Goal: Task Accomplishment & Management: Manage account settings

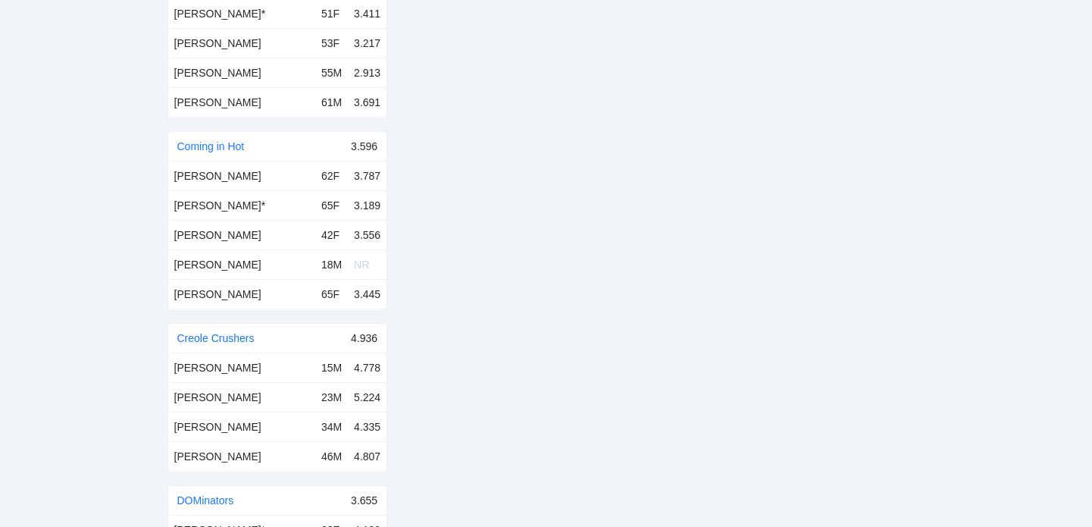
scroll to position [3089, 0]
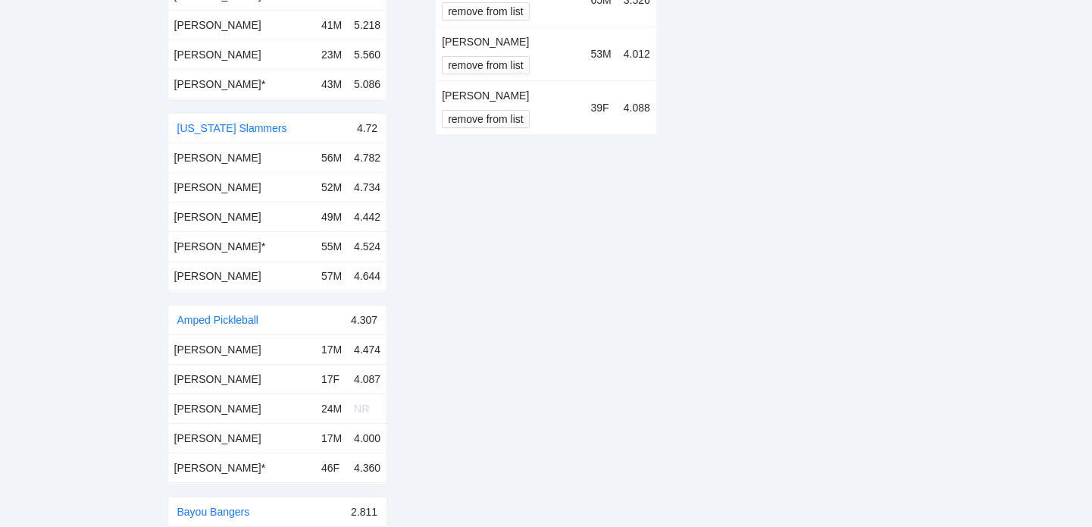
scroll to position [160, 0]
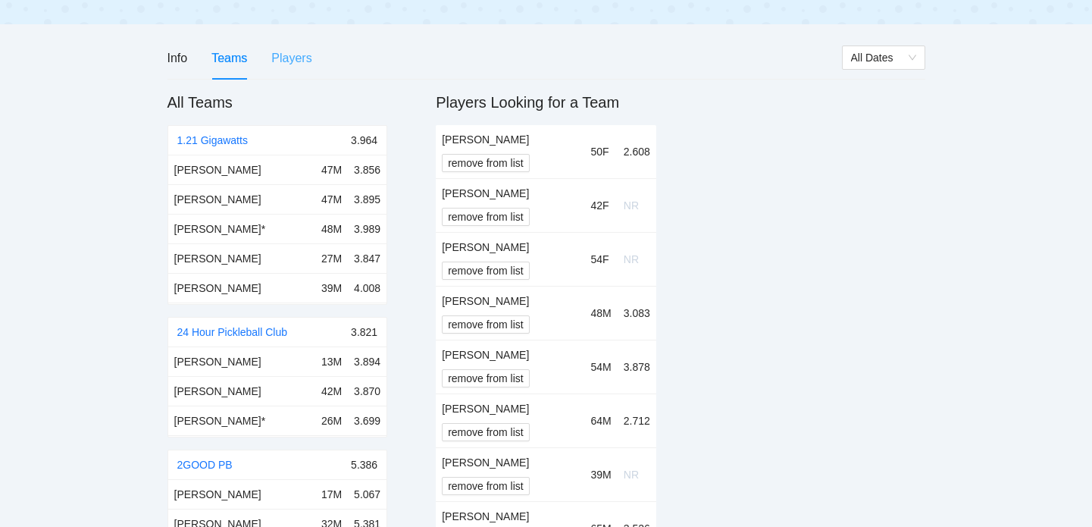
click at [299, 68] on div "Players" at bounding box center [291, 57] width 40 height 43
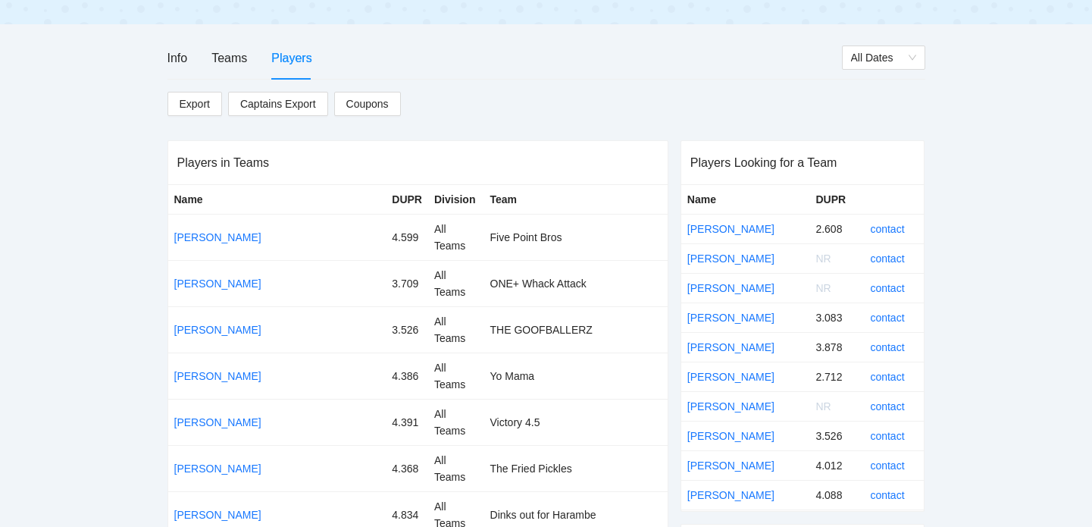
scroll to position [8919, 0]
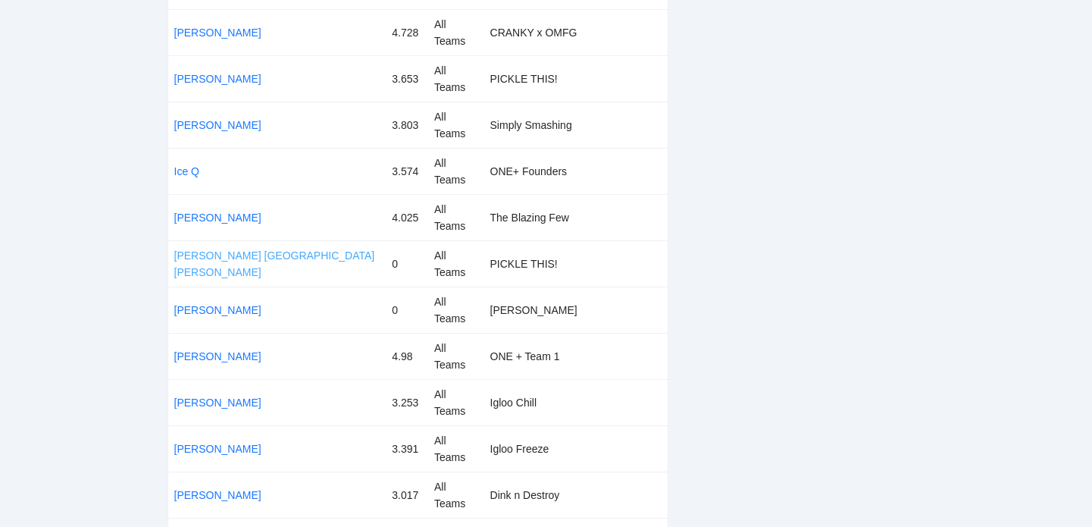
click at [228, 265] on link "[PERSON_NAME] [GEOGRAPHIC_DATA][PERSON_NAME]" at bounding box center [274, 263] width 201 height 29
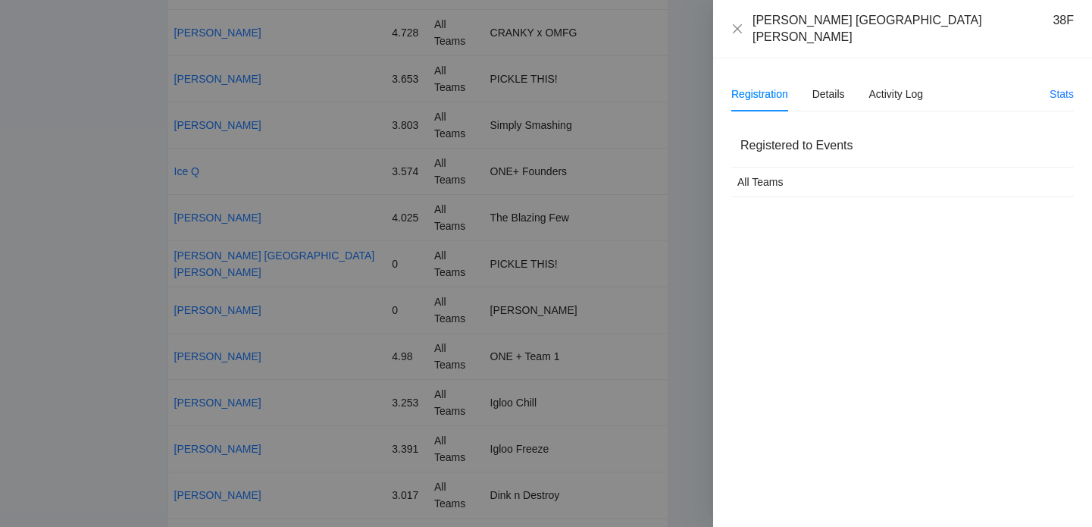
click at [847, 83] on div "Registration Details Activity Log" at bounding box center [828, 94] width 192 height 35
click at [835, 86] on div "Details" at bounding box center [829, 94] width 33 height 17
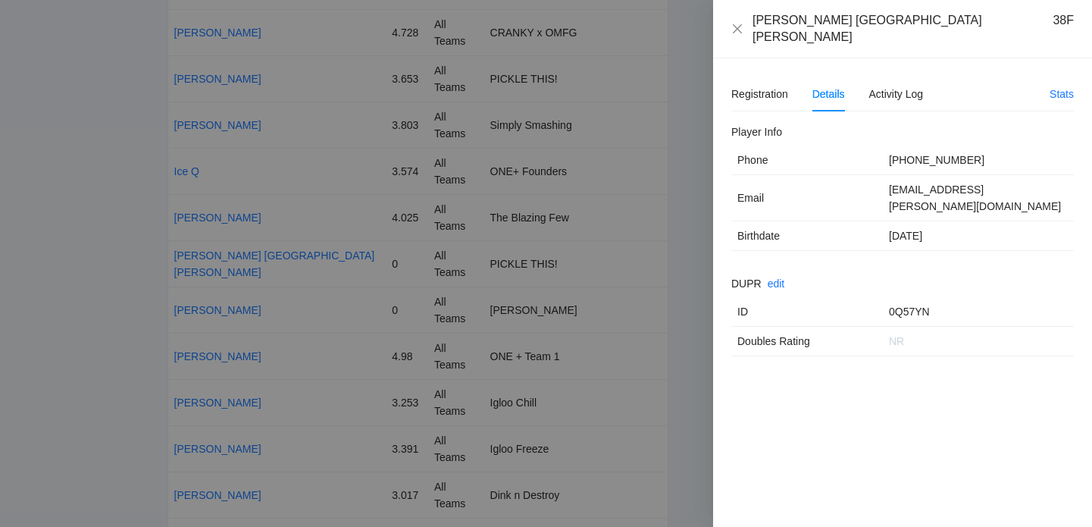
click at [789, 275] on div "DUPR edit ID 0Q57YN Doubles Rating NR" at bounding box center [903, 315] width 343 height 81
click at [782, 277] on link "edit" at bounding box center [776, 283] width 17 height 12
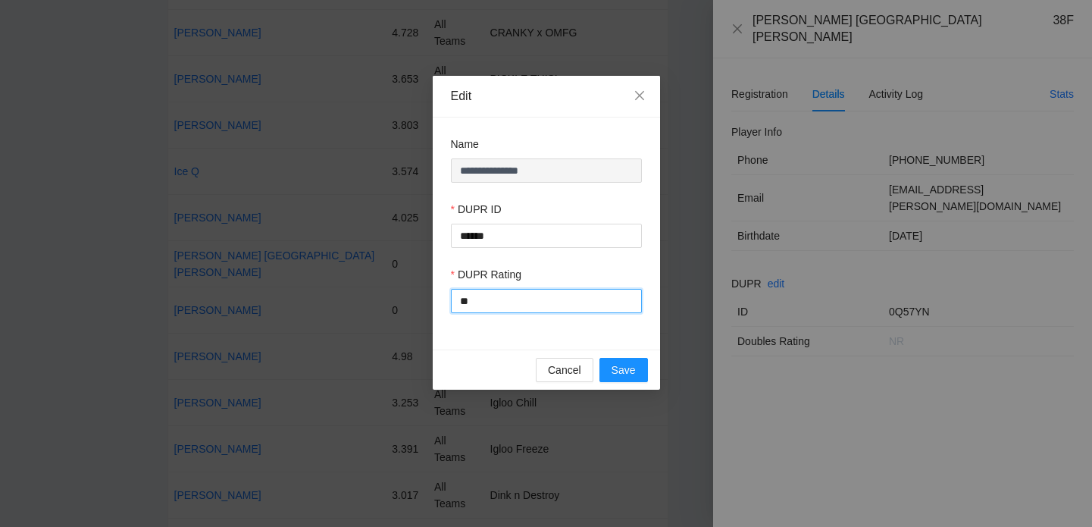
click at [581, 303] on input "**" at bounding box center [546, 301] width 191 height 24
click at [639, 308] on input "***" at bounding box center [546, 301] width 191 height 24
type input "***"
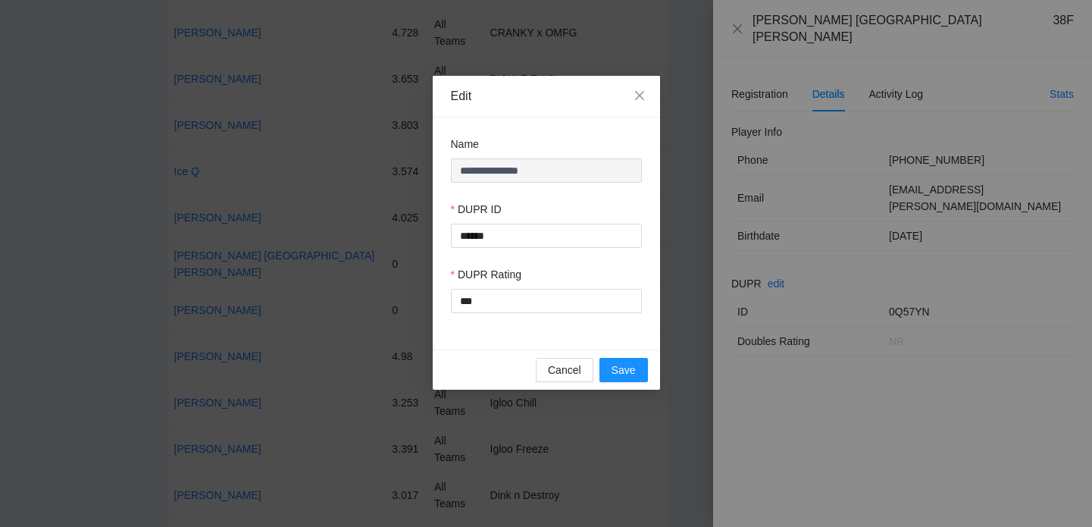
click at [638, 277] on div "DUPR Rating" at bounding box center [546, 277] width 191 height 23
click at [625, 371] on span "Save" at bounding box center [624, 370] width 24 height 17
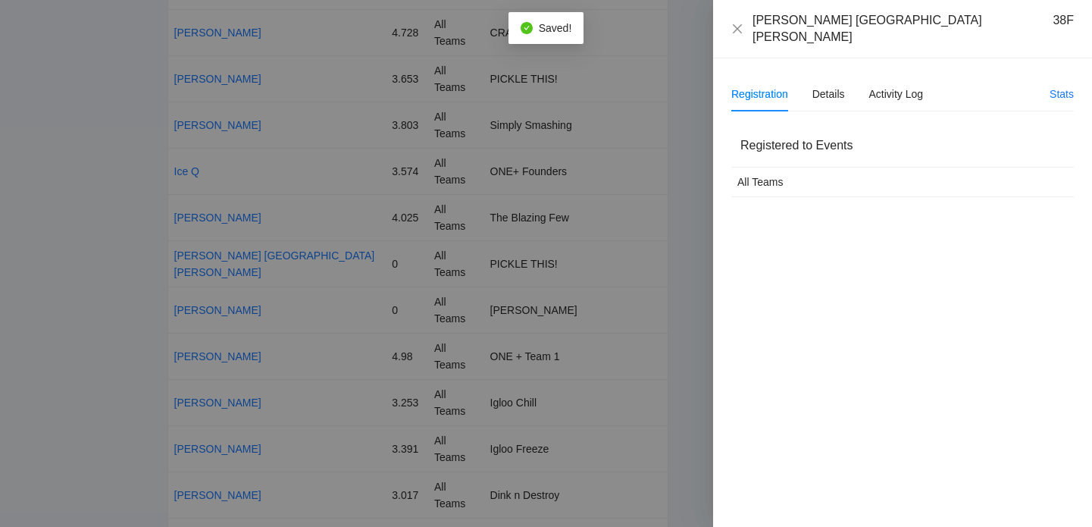
click at [717, 35] on div "[PERSON_NAME] San [PERSON_NAME] 38F" at bounding box center [902, 29] width 379 height 58
click at [679, 68] on div at bounding box center [546, 263] width 1092 height 527
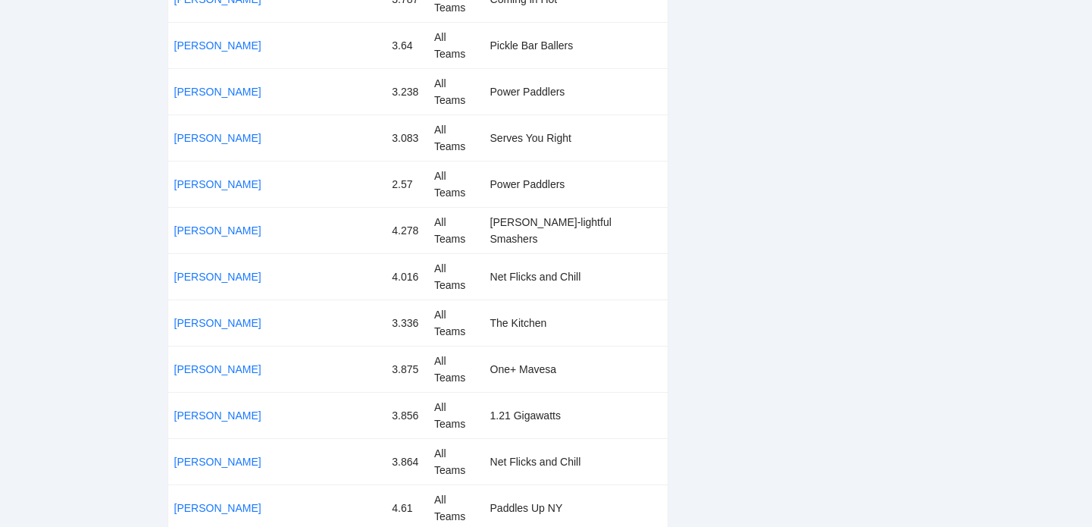
scroll to position [0, 0]
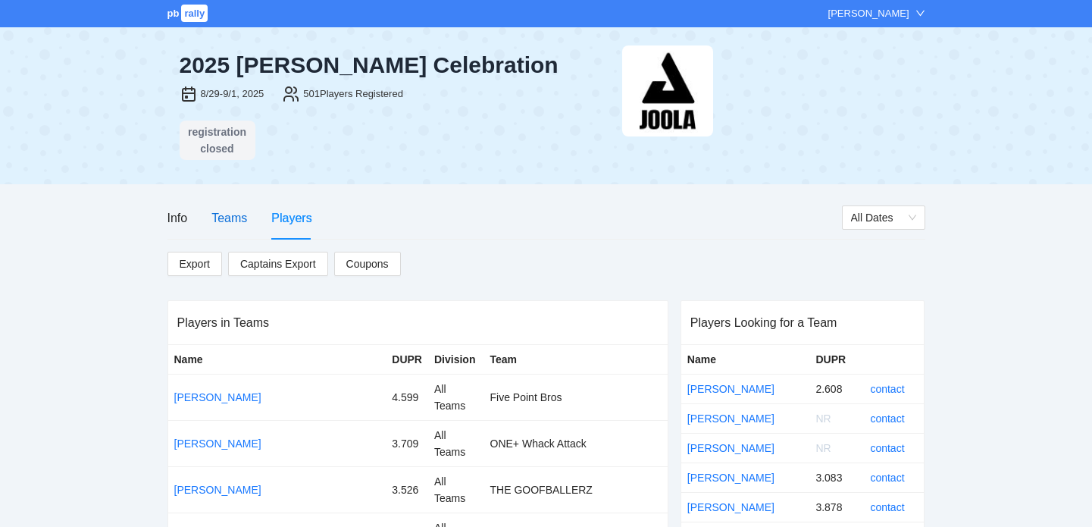
click at [222, 224] on div "Teams" at bounding box center [229, 217] width 36 height 19
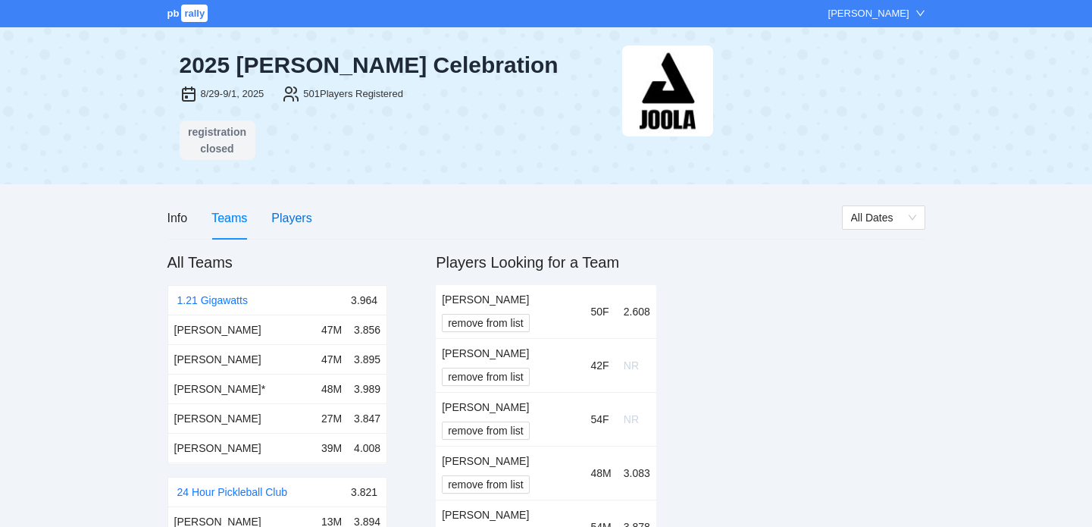
click at [282, 211] on div "Players" at bounding box center [291, 217] width 40 height 19
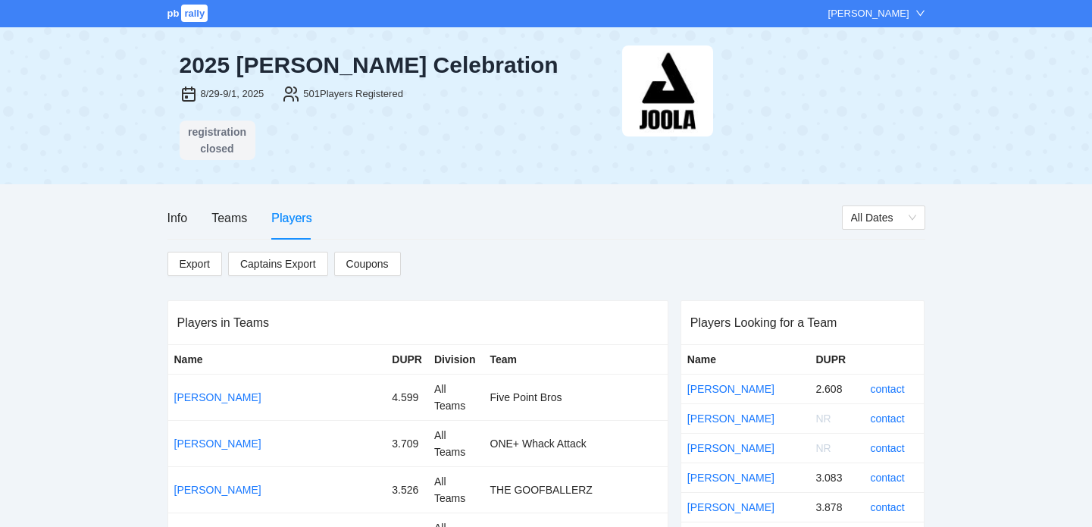
scroll to position [12803, 0]
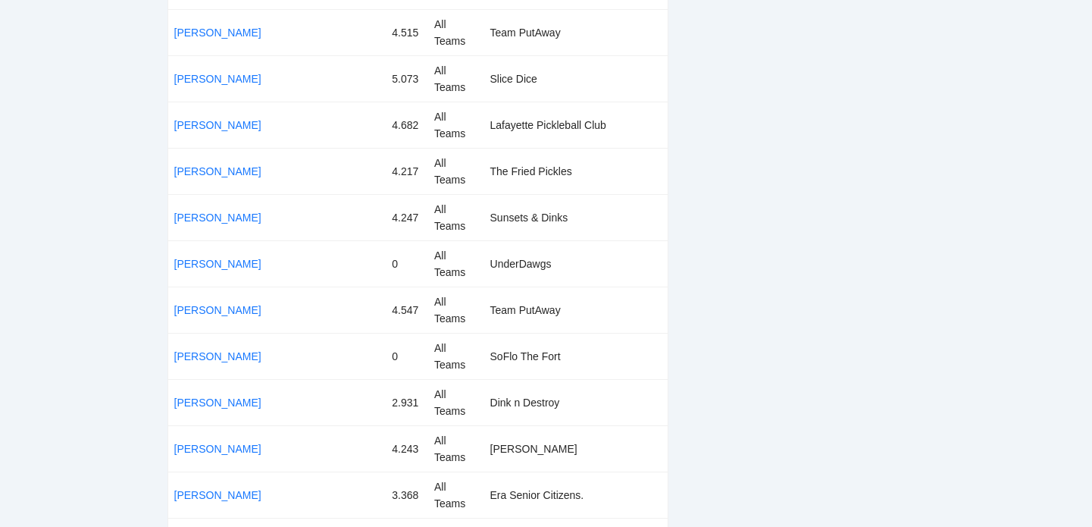
click at [227, 256] on td "[PERSON_NAME]" at bounding box center [277, 264] width 218 height 46
click at [226, 258] on link "[PERSON_NAME]" at bounding box center [217, 264] width 87 height 12
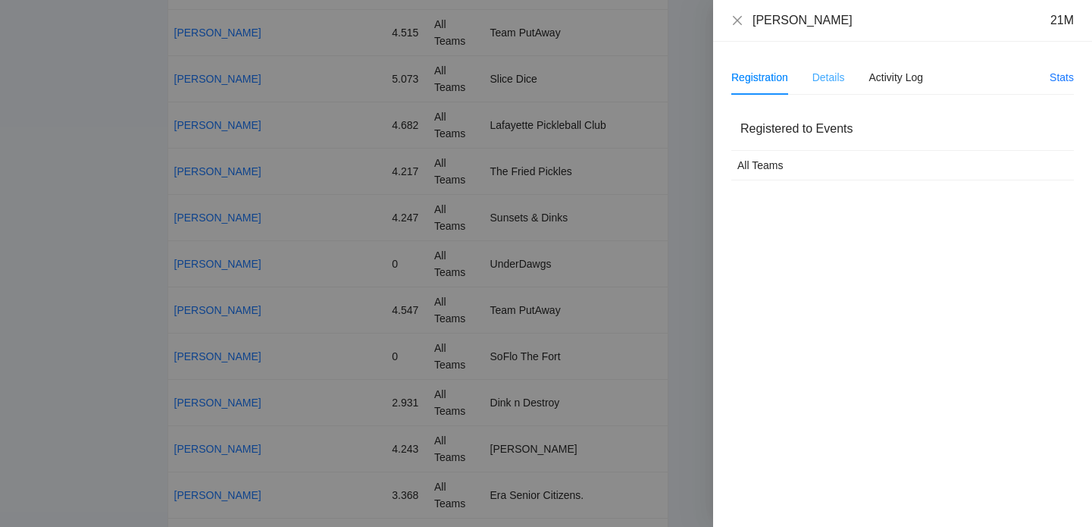
click at [833, 67] on div "Details" at bounding box center [829, 77] width 33 height 35
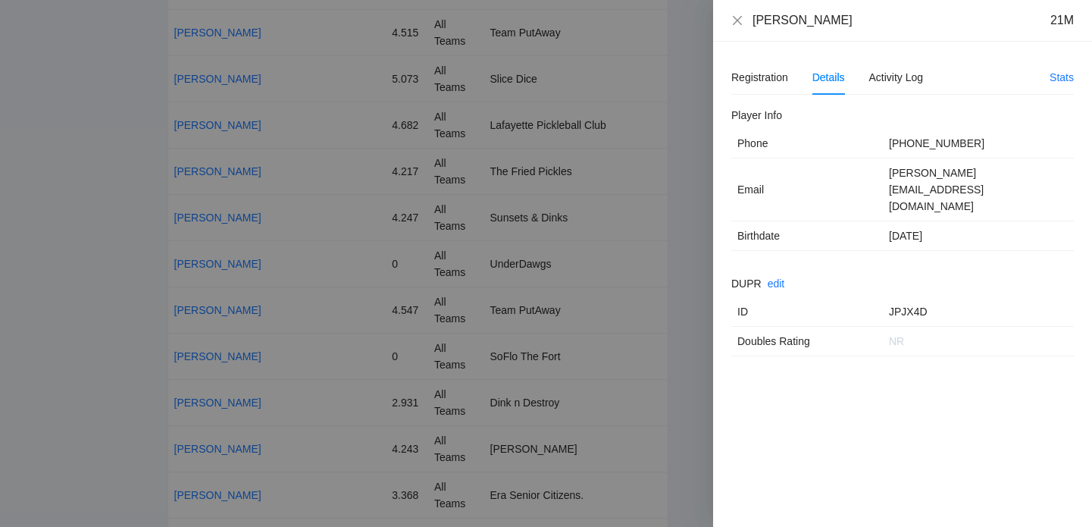
click at [896, 143] on td "[PHONE_NUMBER]" at bounding box center [978, 144] width 191 height 30
click at [898, 164] on td "[PERSON_NAME][EMAIL_ADDRESS][DOMAIN_NAME]" at bounding box center [978, 189] width 191 height 63
drag, startPoint x: 894, startPoint y: 169, endPoint x: 951, endPoint y: 169, distance: 56.9
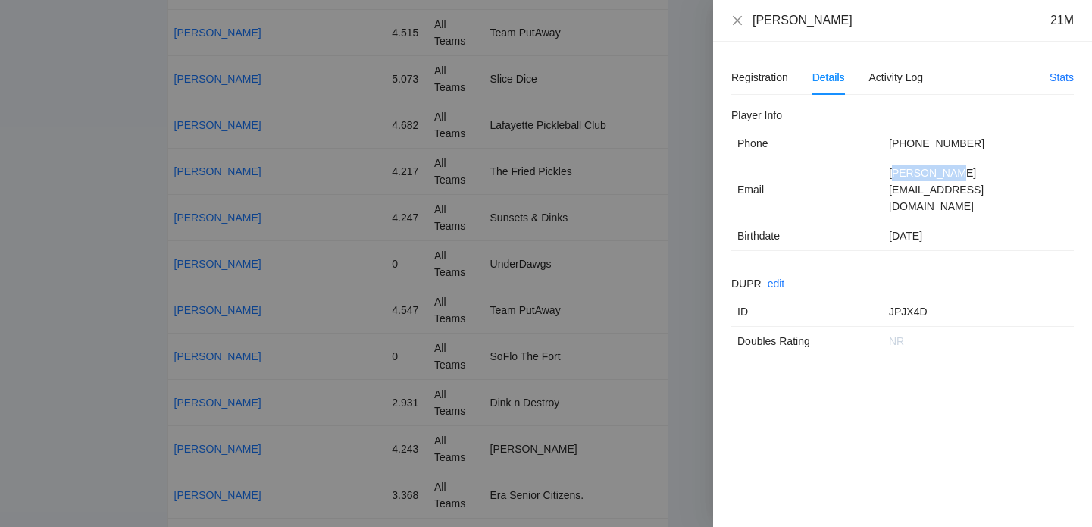
click at [951, 169] on td "[PERSON_NAME][EMAIL_ADDRESS][DOMAIN_NAME]" at bounding box center [978, 189] width 191 height 63
click at [897, 142] on td "[PHONE_NUMBER]" at bounding box center [978, 144] width 191 height 30
click at [894, 142] on td "[PHONE_NUMBER]" at bounding box center [978, 144] width 191 height 30
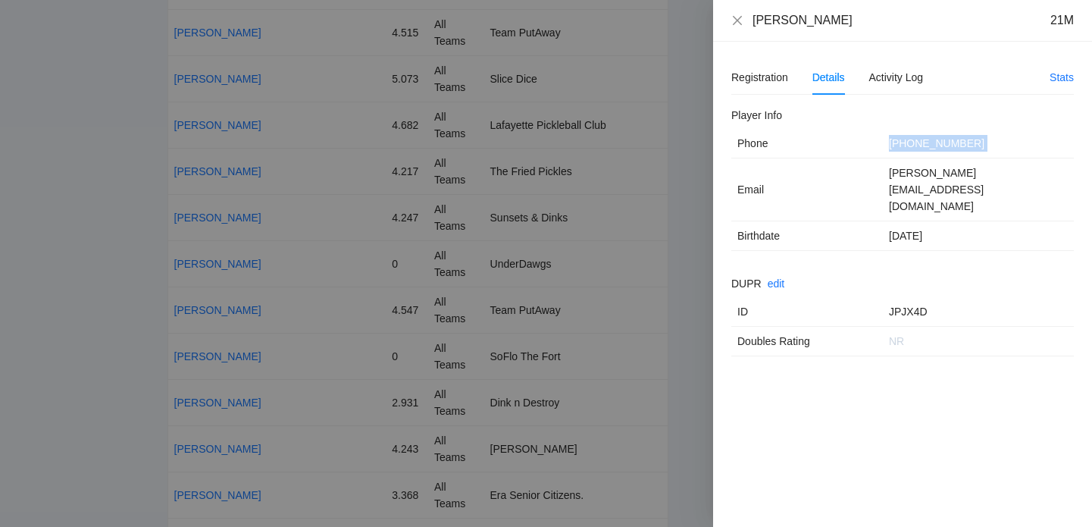
copy td "[PHONE_NUMBER]"
click at [576, 237] on div at bounding box center [546, 263] width 1092 height 527
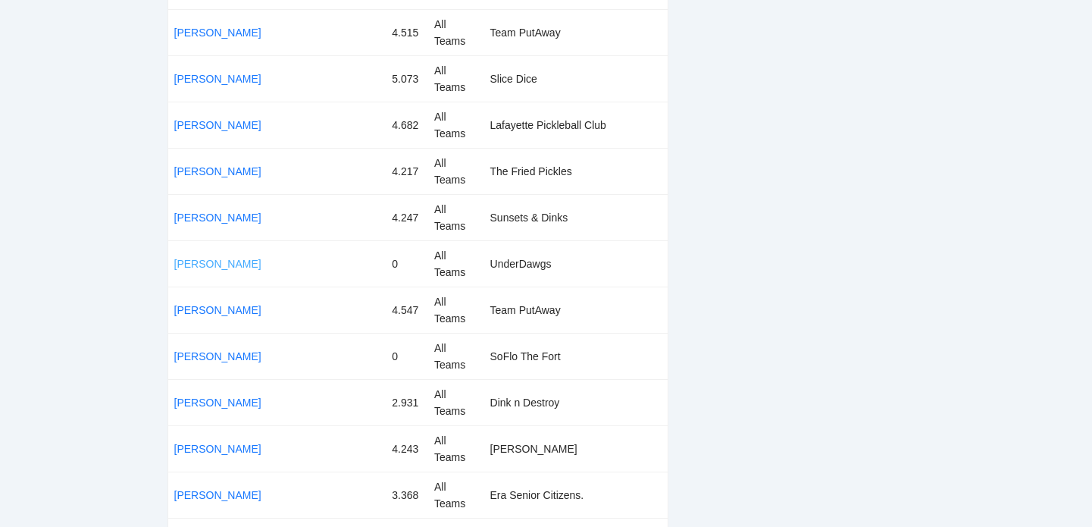
click at [215, 262] on link "[PERSON_NAME]" at bounding box center [217, 264] width 87 height 12
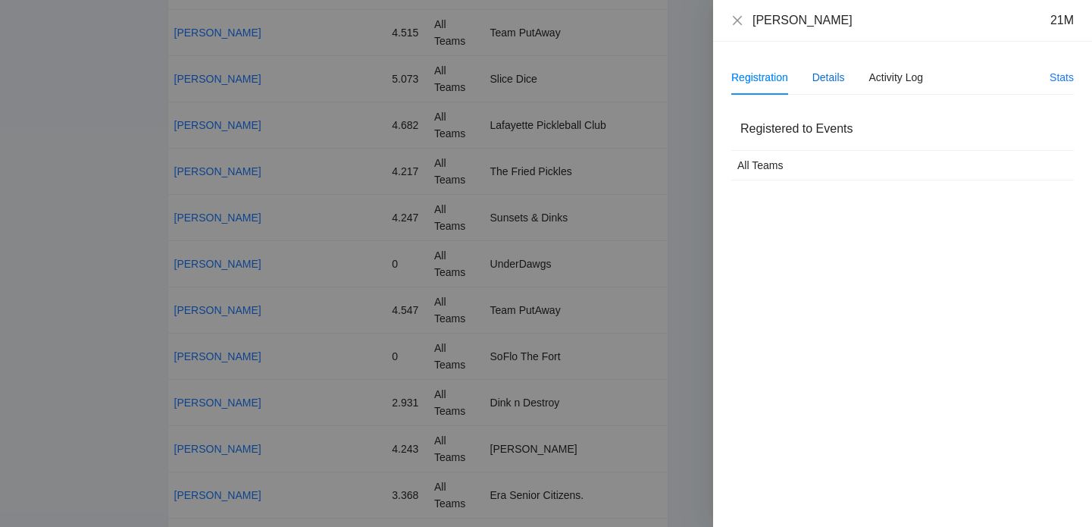
click at [835, 83] on div "Details" at bounding box center [829, 77] width 33 height 17
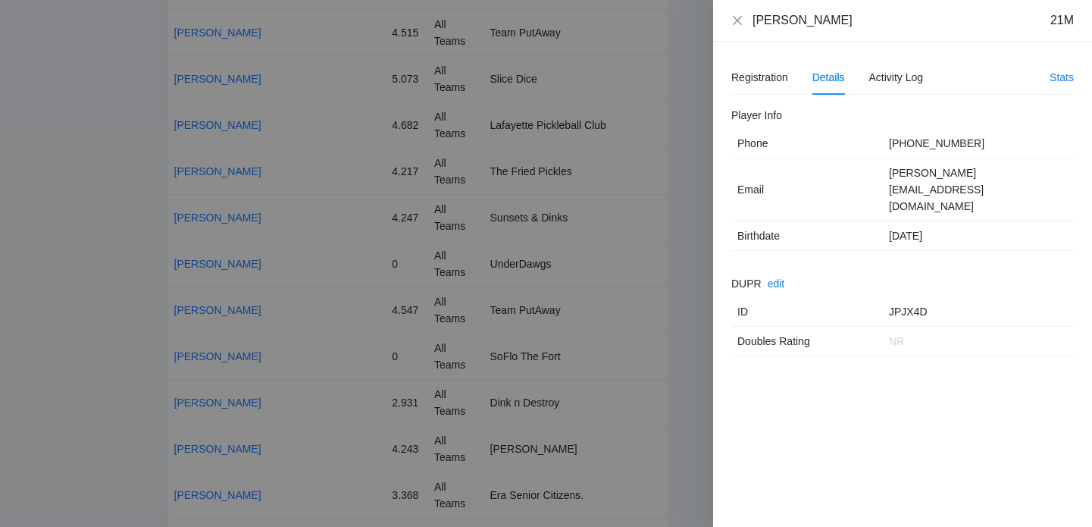
click at [909, 297] on td "JPJX4D" at bounding box center [978, 312] width 191 height 30
copy td "JPJX4D"
click at [427, 211] on div at bounding box center [546, 263] width 1092 height 527
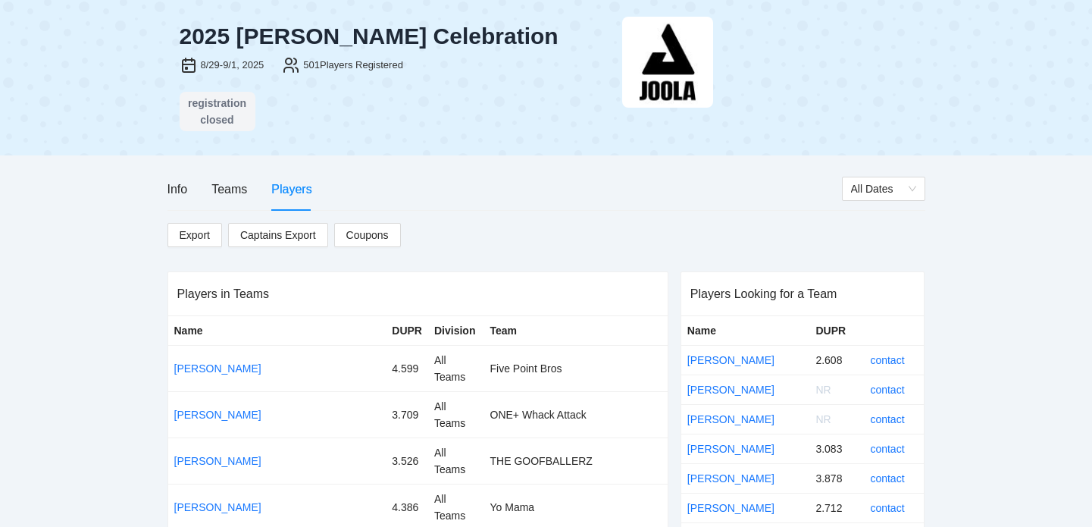
scroll to position [44, 0]
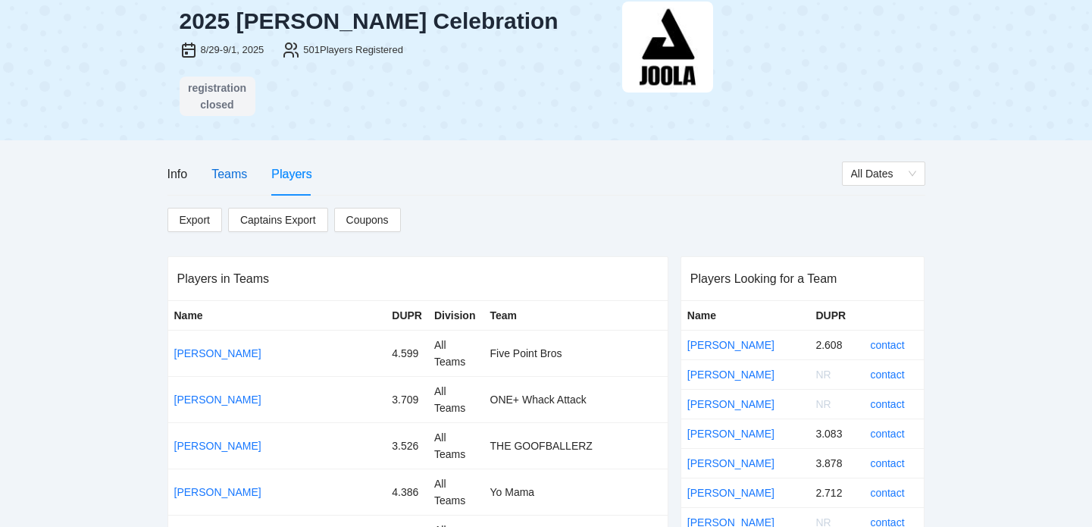
click at [221, 177] on div "Teams" at bounding box center [229, 173] width 36 height 19
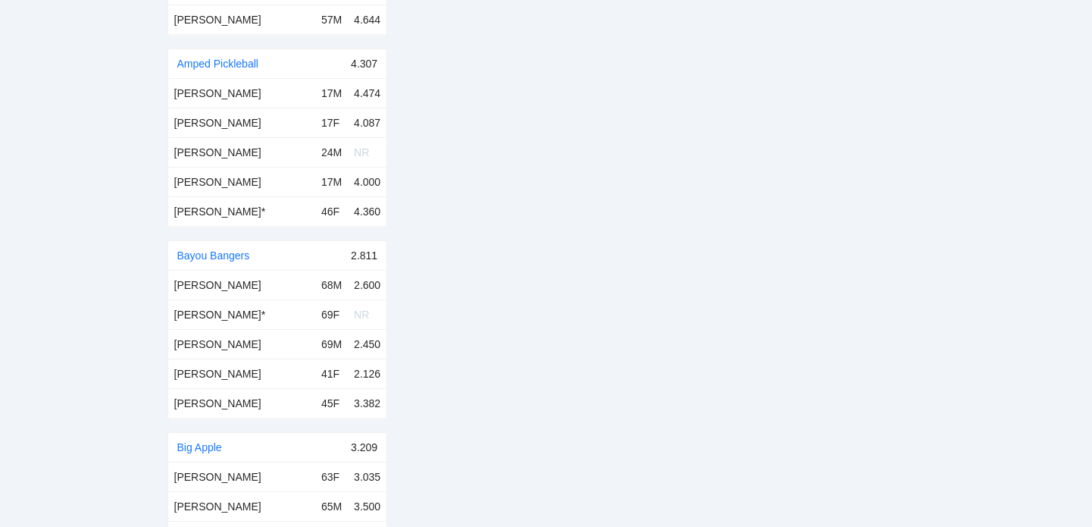
scroll to position [0, 0]
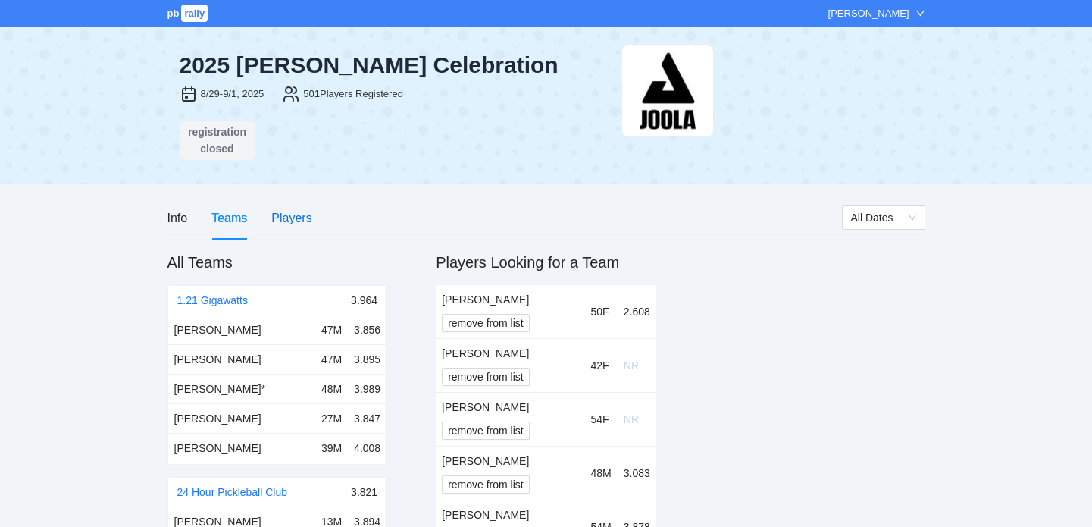
click at [299, 215] on div "Players" at bounding box center [291, 217] width 40 height 19
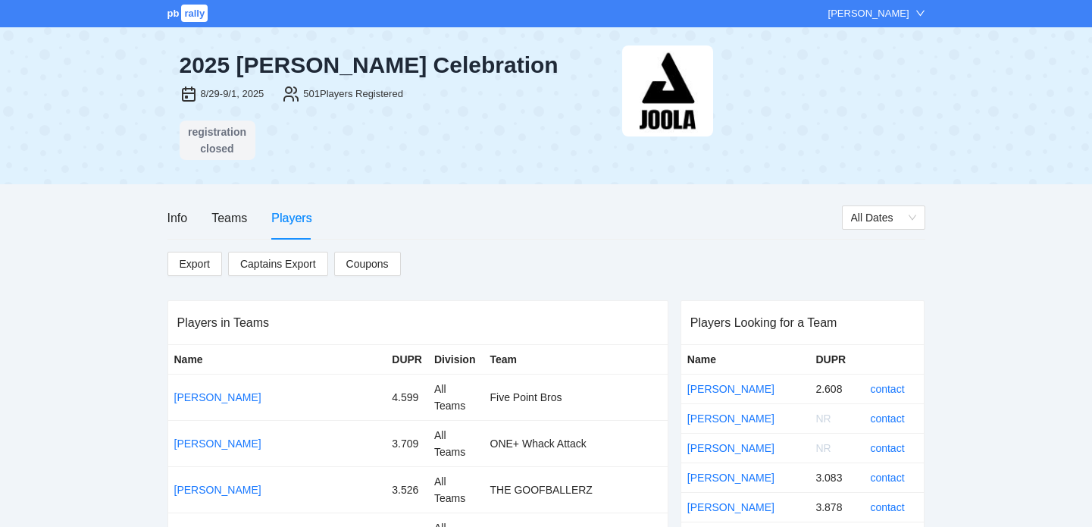
scroll to position [5636, 0]
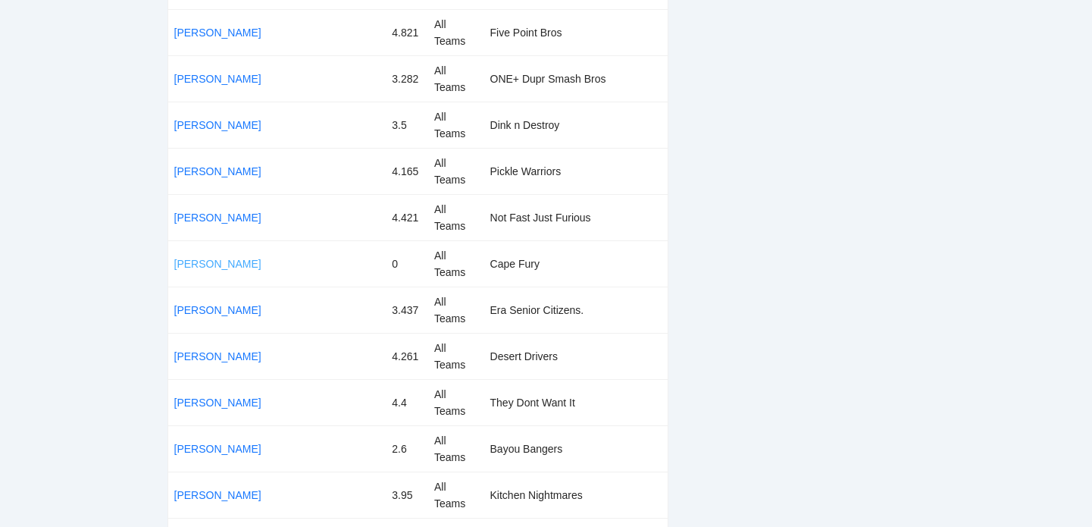
click at [249, 263] on link "[PERSON_NAME]" at bounding box center [217, 264] width 87 height 12
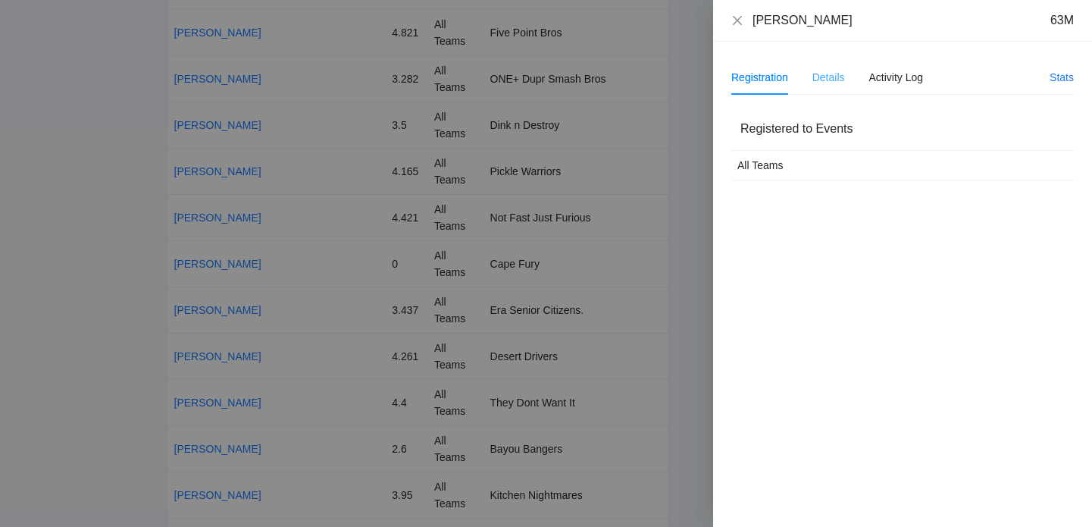
click at [835, 66] on div "Details" at bounding box center [829, 77] width 33 height 35
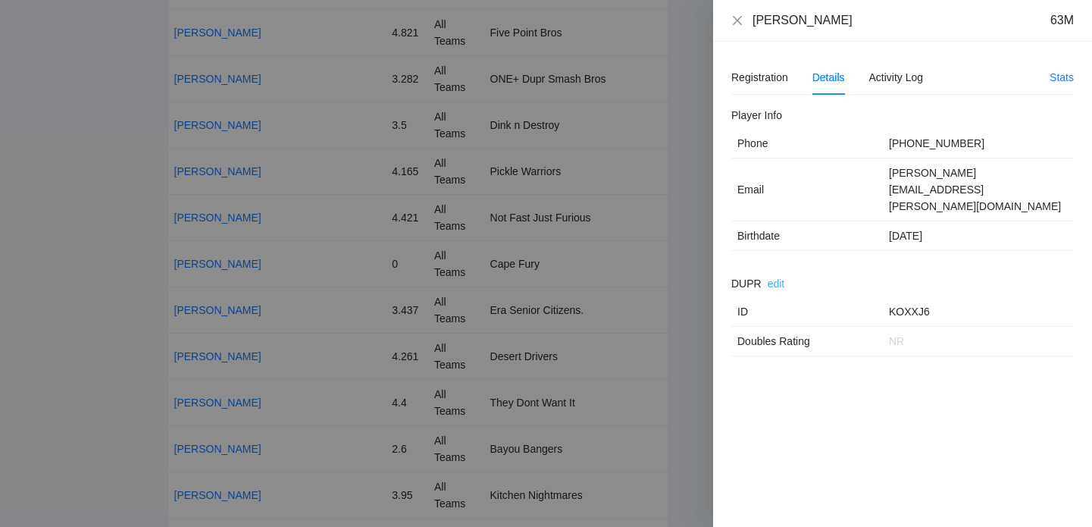
click at [779, 277] on link "edit" at bounding box center [776, 283] width 17 height 12
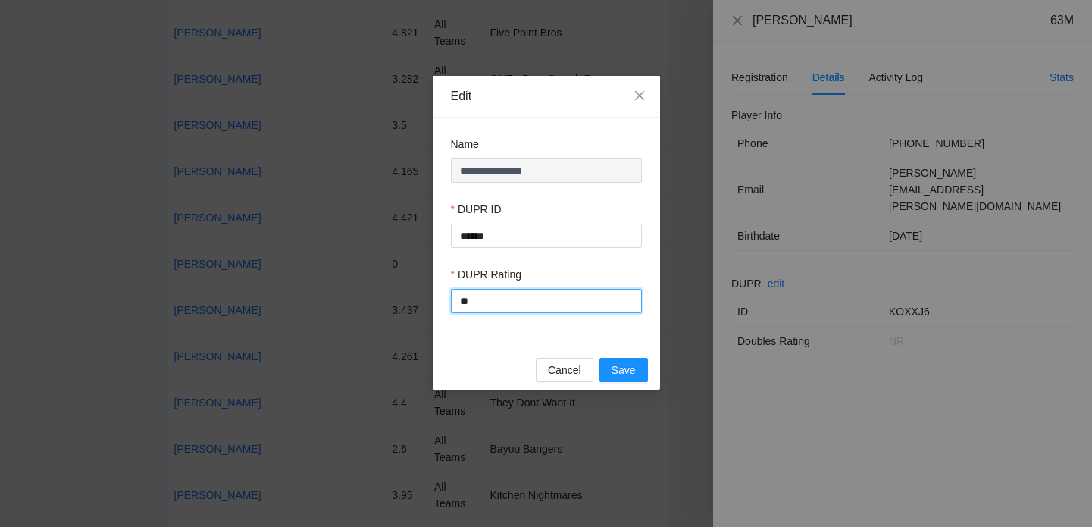
click at [547, 309] on input "**" at bounding box center [546, 301] width 191 height 24
type input "***"
click at [592, 272] on div "DUPR Rating" at bounding box center [546, 277] width 191 height 23
click at [628, 374] on span "Save" at bounding box center [624, 370] width 24 height 17
